Goal: Information Seeking & Learning: Find specific fact

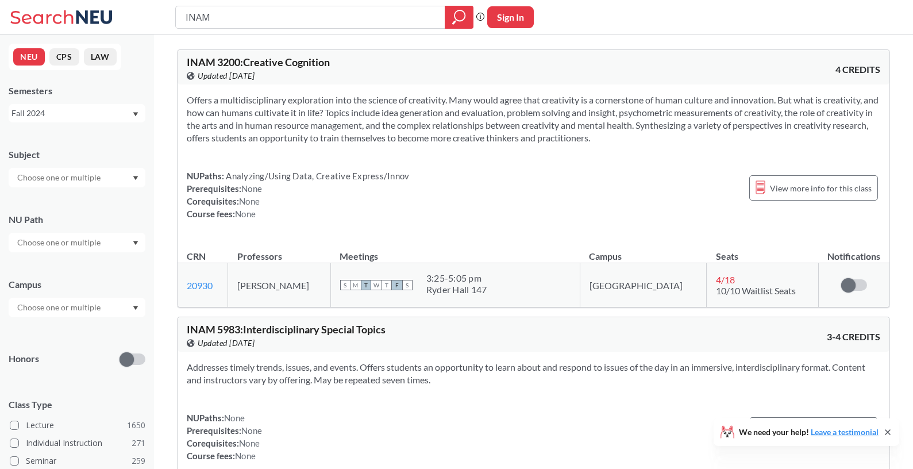
click at [217, 18] on input "INAM" at bounding box center [310, 17] width 252 height 20
click at [76, 123] on div "NEU CPS LAW Semesters Fall 2024 Subject NU Path Campus Honors Class Type Lectur…" at bounding box center [77, 251] width 154 height 434
click at [79, 119] on div "Fall 2024" at bounding box center [71, 113] width 120 height 13
click at [75, 145] on div "Fall 2025" at bounding box center [77, 138] width 137 height 32
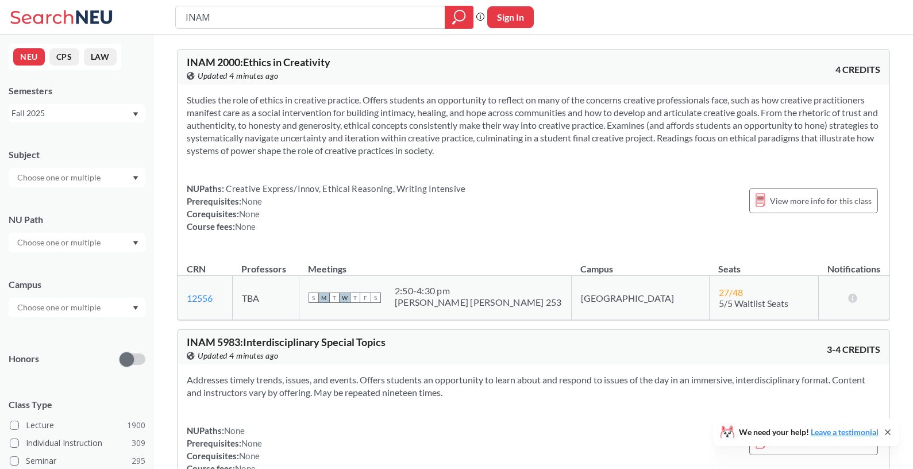
click at [277, 24] on input "INAM" at bounding box center [310, 17] width 252 height 20
type input "music lessons"
